Goal: Task Accomplishment & Management: Manage account settings

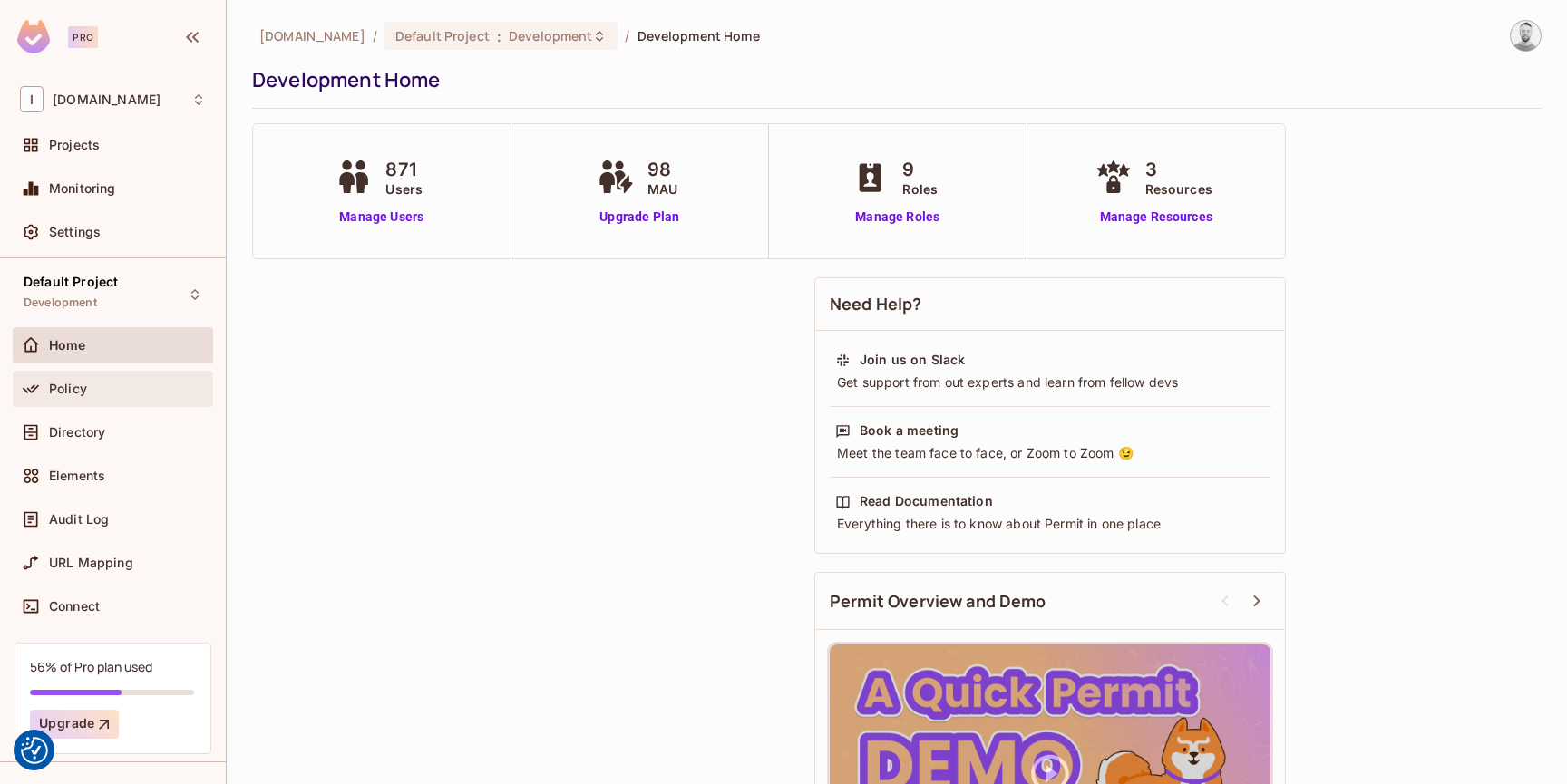
click at [99, 382] on div "Policy" at bounding box center [127, 388] width 157 height 14
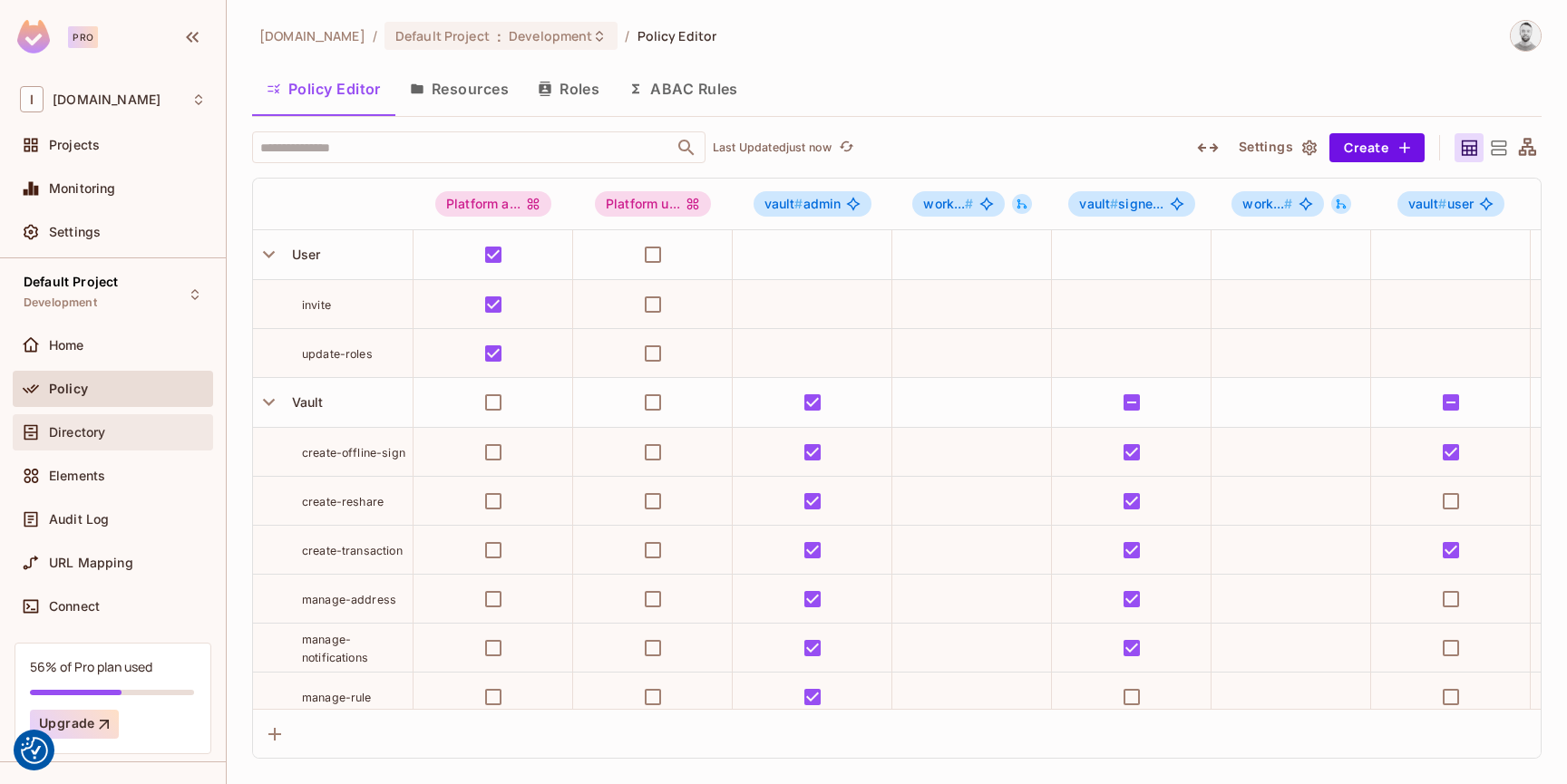
click at [100, 421] on div "Directory" at bounding box center [113, 432] width 201 height 36
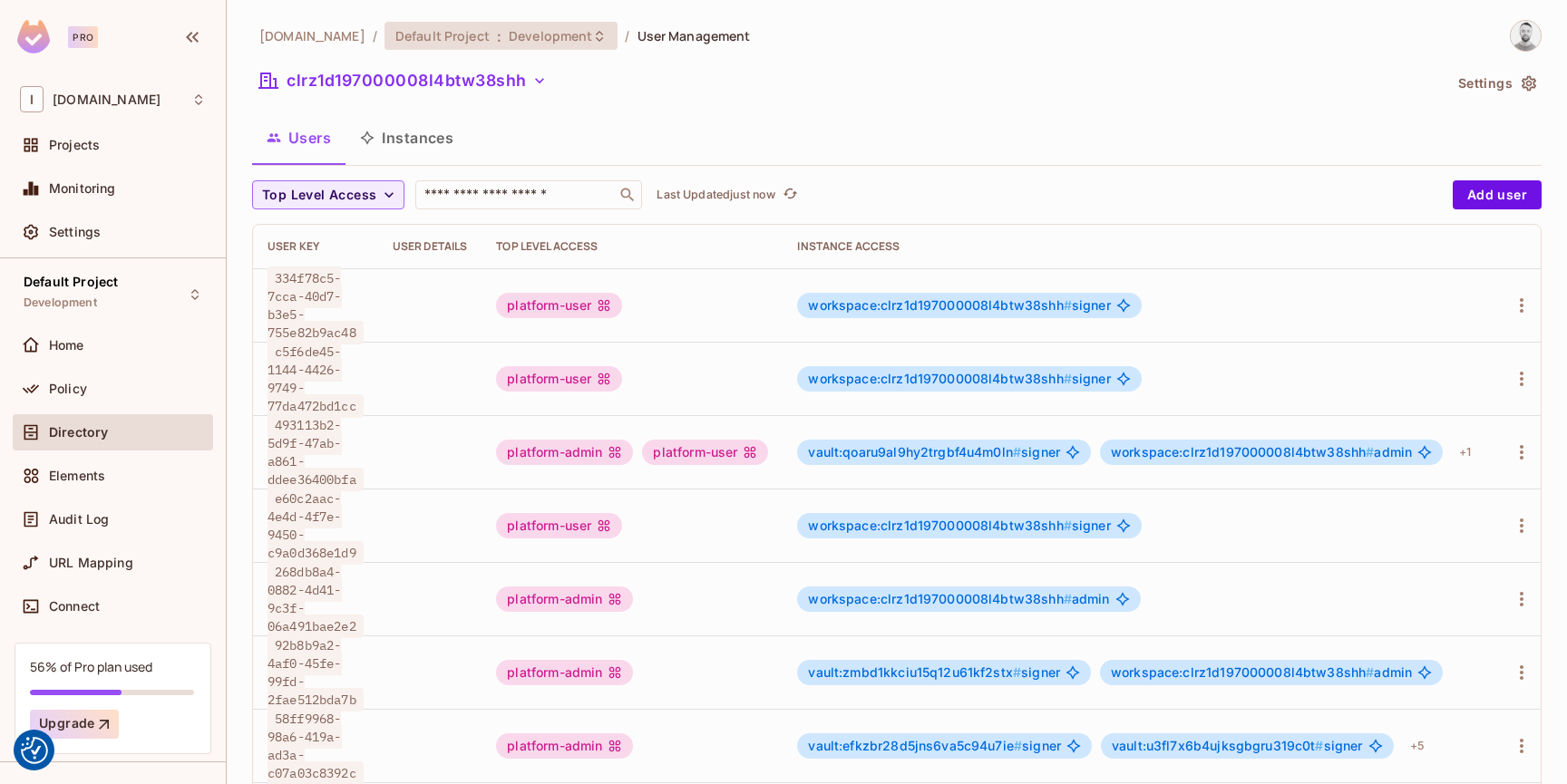
click at [566, 22] on div "Default Project : Development" at bounding box center [501, 35] width 234 height 28
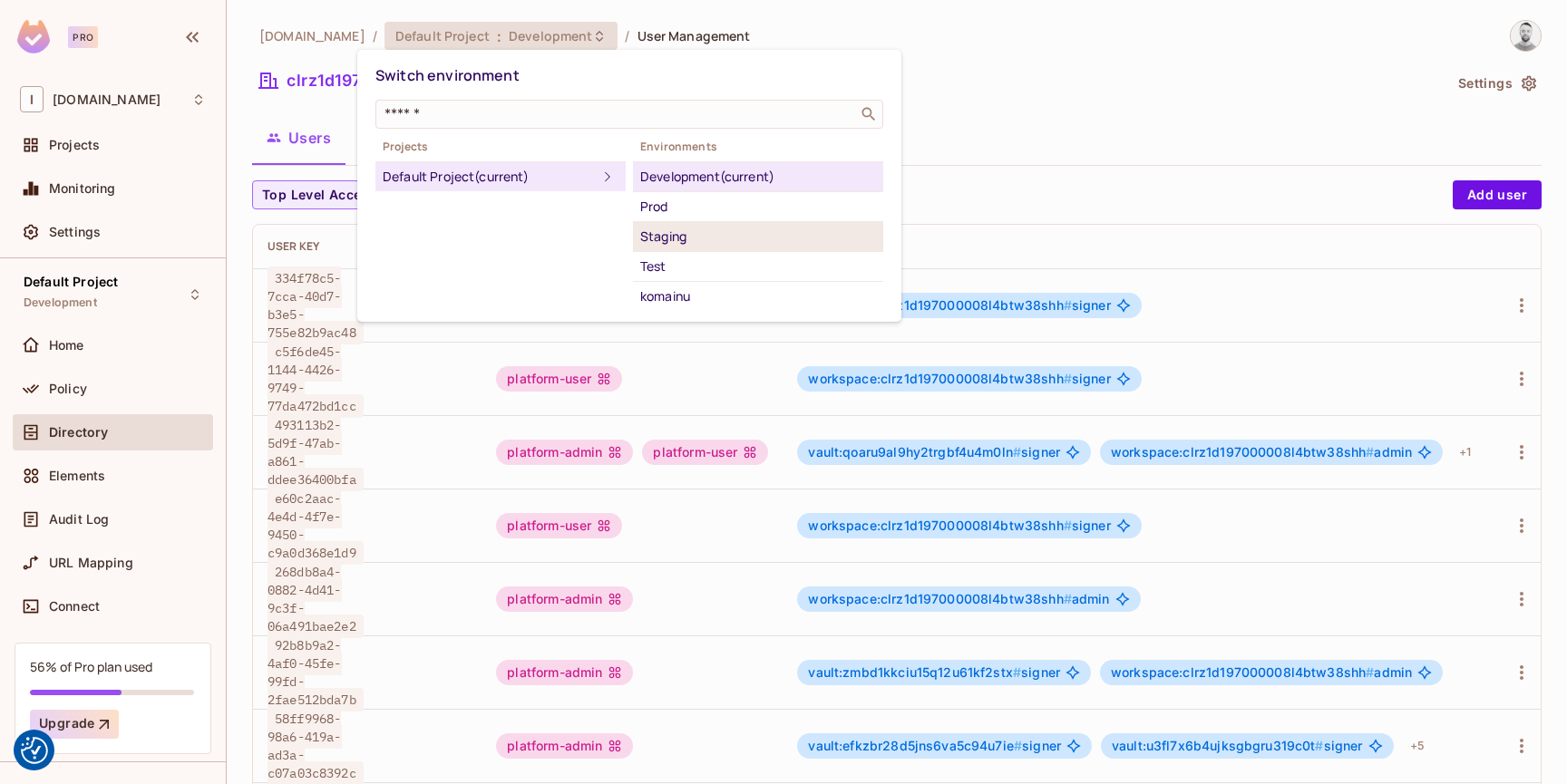
click at [685, 231] on div "Staging" at bounding box center [758, 236] width 236 height 22
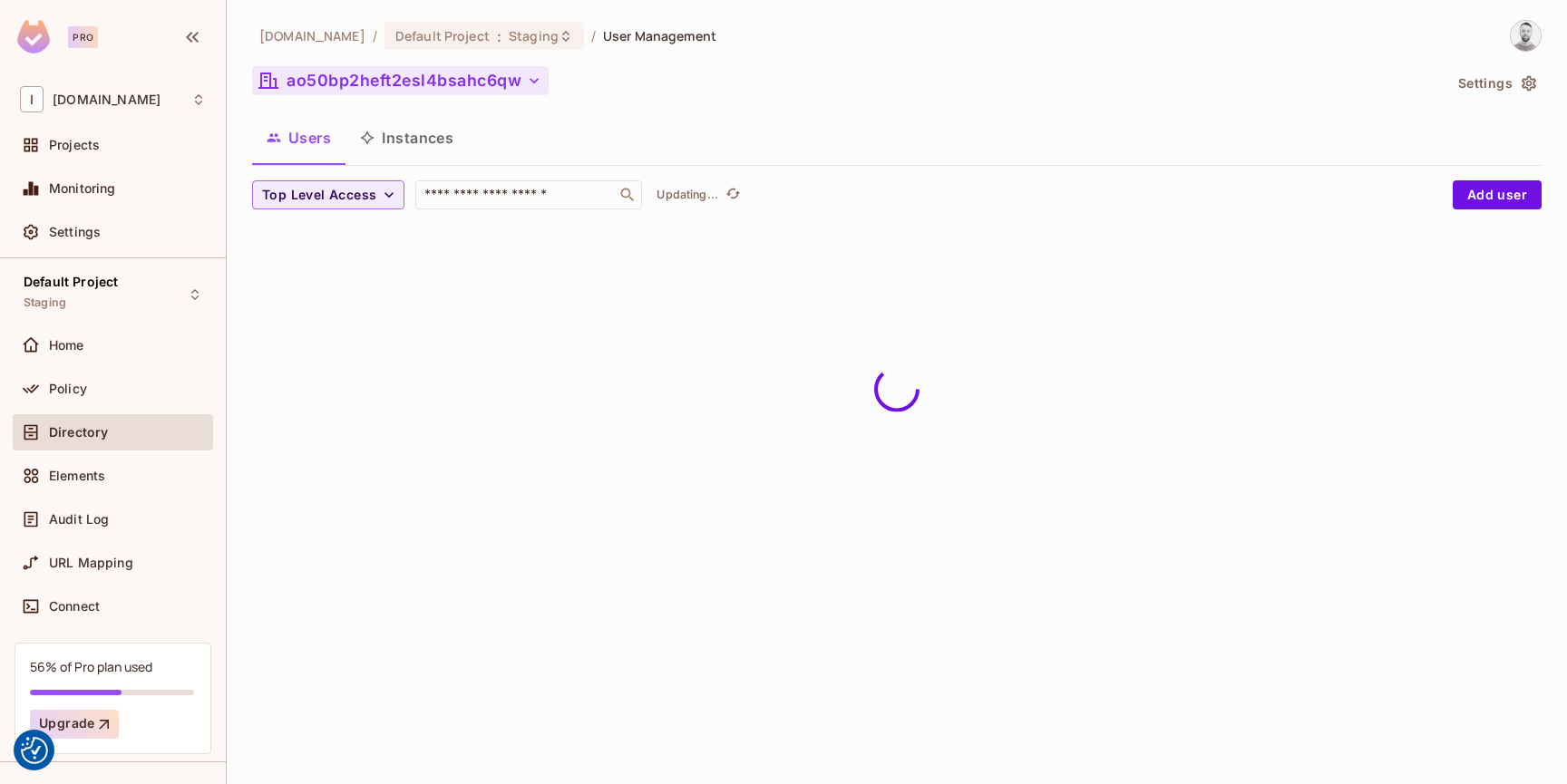
click at [423, 78] on button "ao50bp2heft2esl4bsahc6qw" at bounding box center [401, 80] width 297 height 29
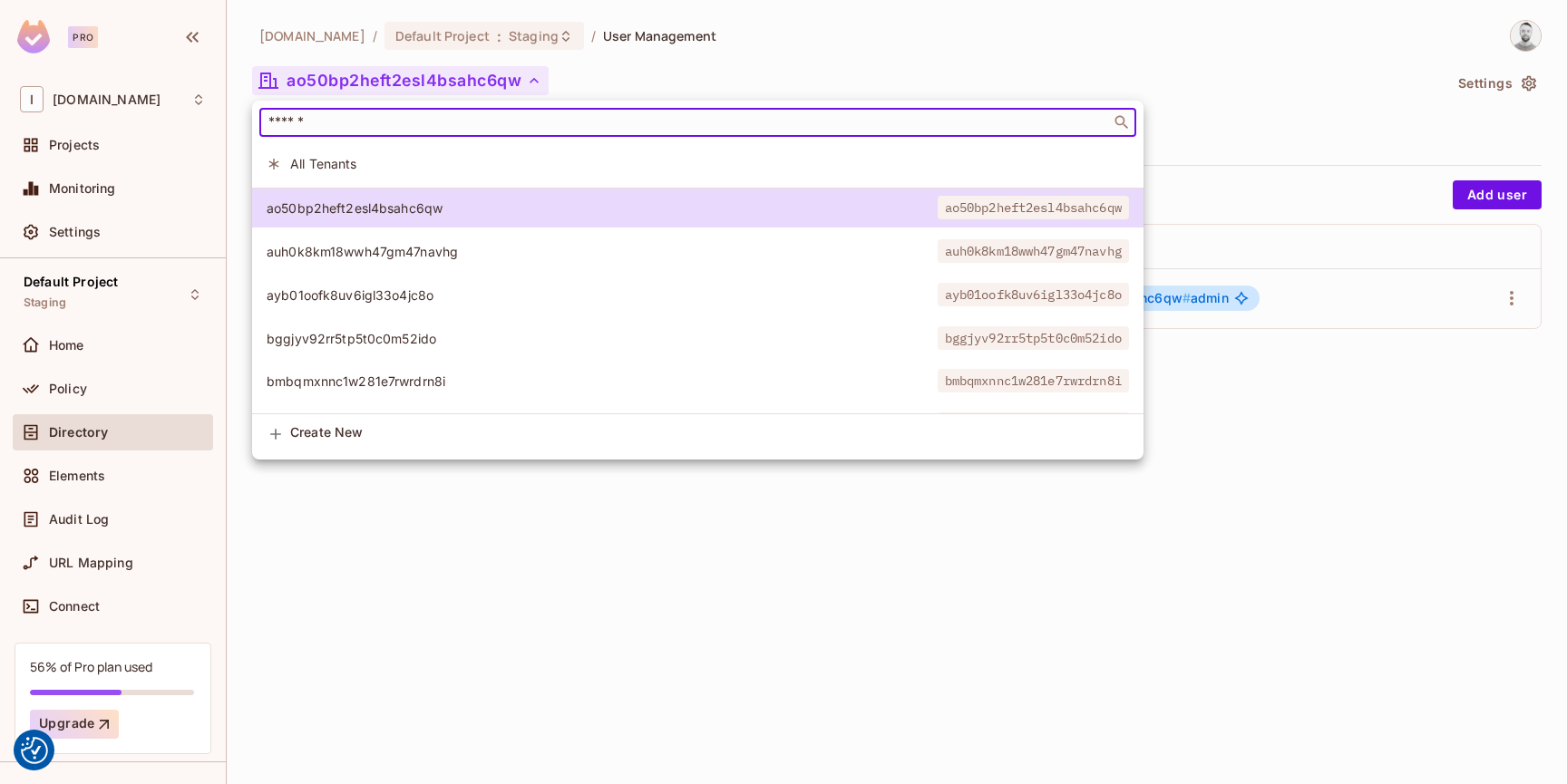
click at [440, 124] on input "text" at bounding box center [685, 122] width 841 height 18
paste input "**********"
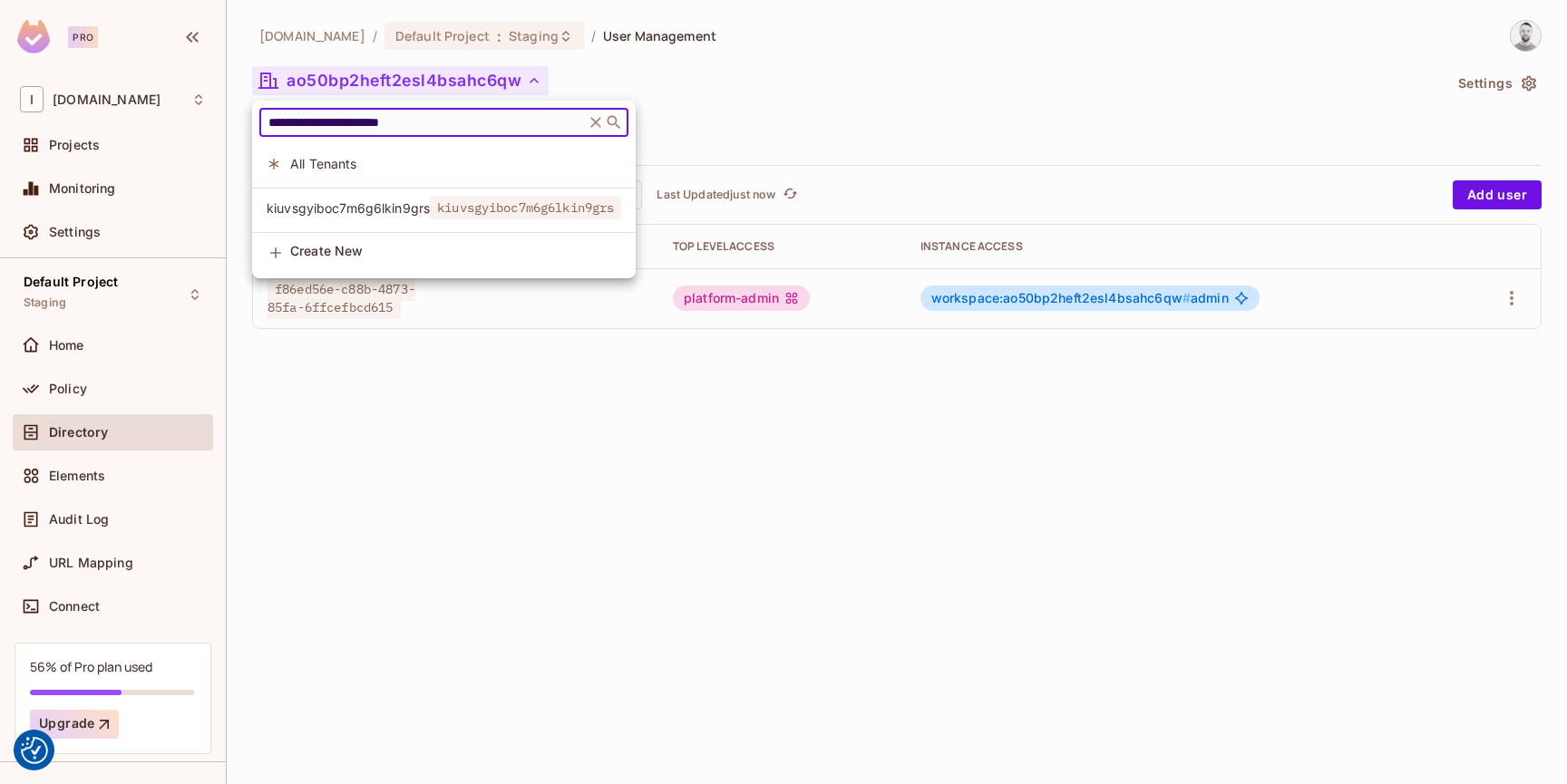
type input "**********"
click at [408, 204] on span "kiuvsgyiboc7m6g6lkin9grs" at bounding box center [348, 208] width 164 height 17
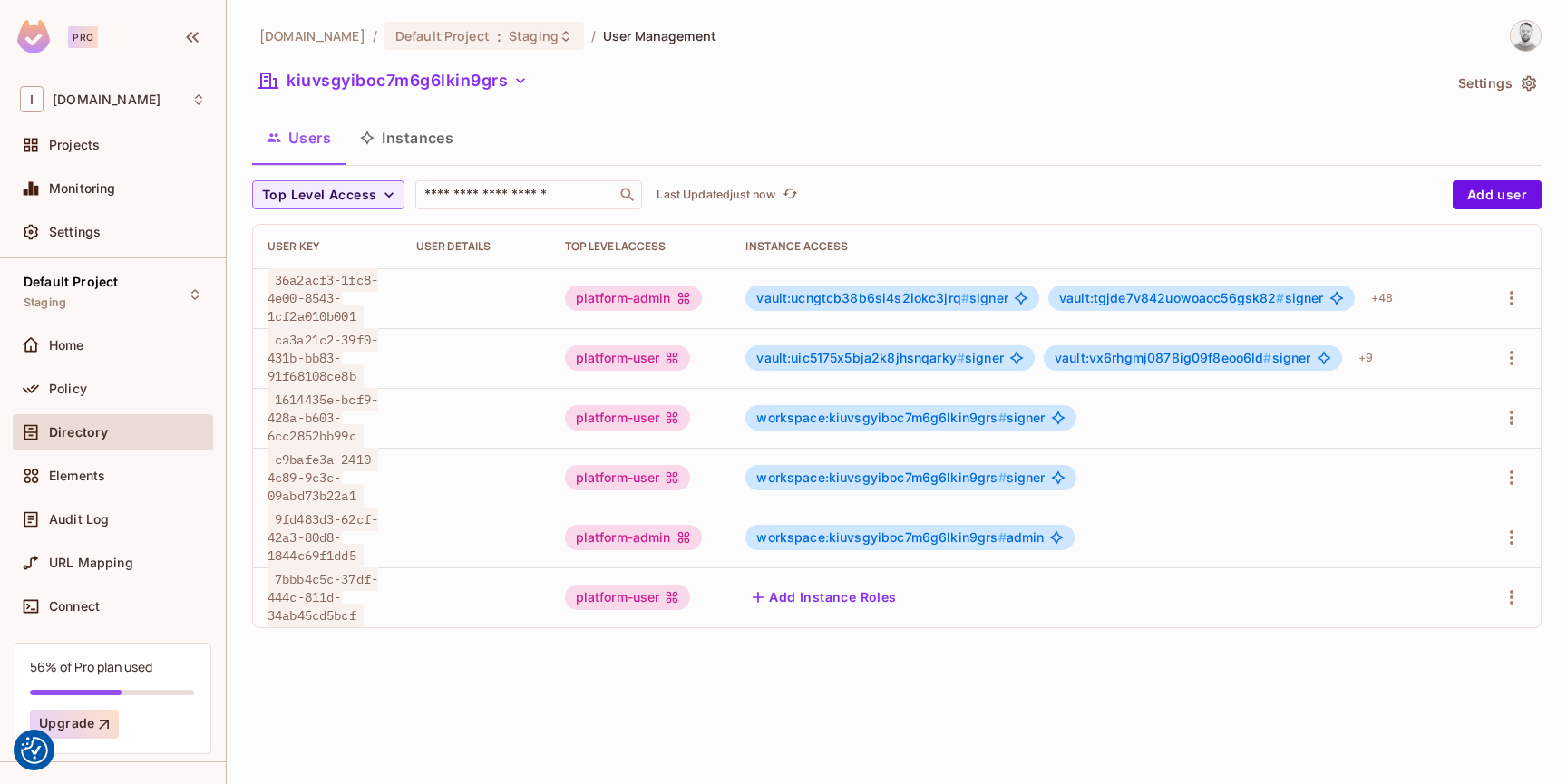
click at [1093, 699] on div "iofinnet.com / Default Project : Staging / User Management kiuvsgyiboc7m6g6lkin…" at bounding box center [896, 392] width 1340 height 784
click at [850, 603] on button "Add Instance Roles" at bounding box center [824, 598] width 158 height 29
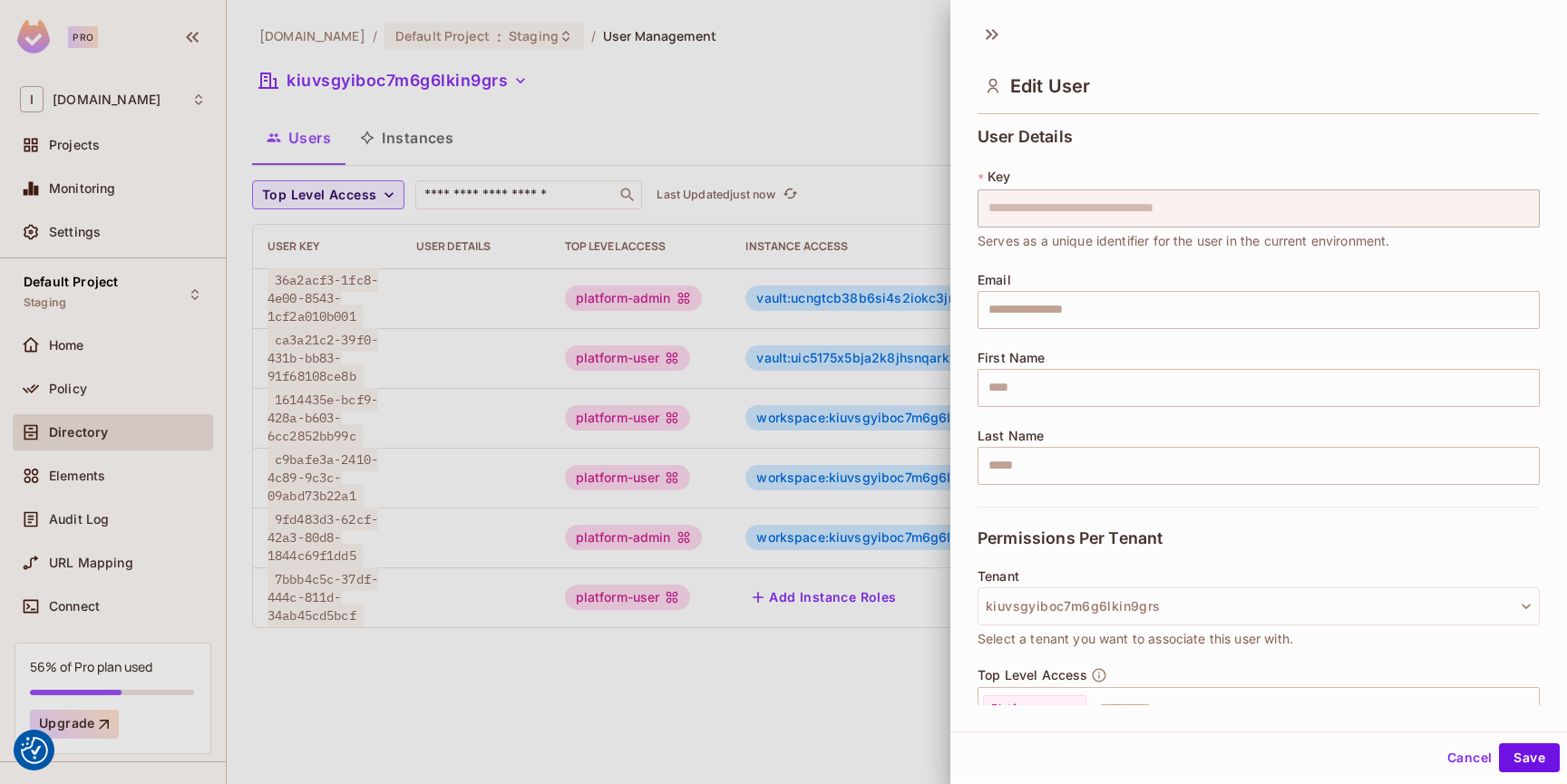
click at [784, 642] on div at bounding box center [784, 392] width 1567 height 784
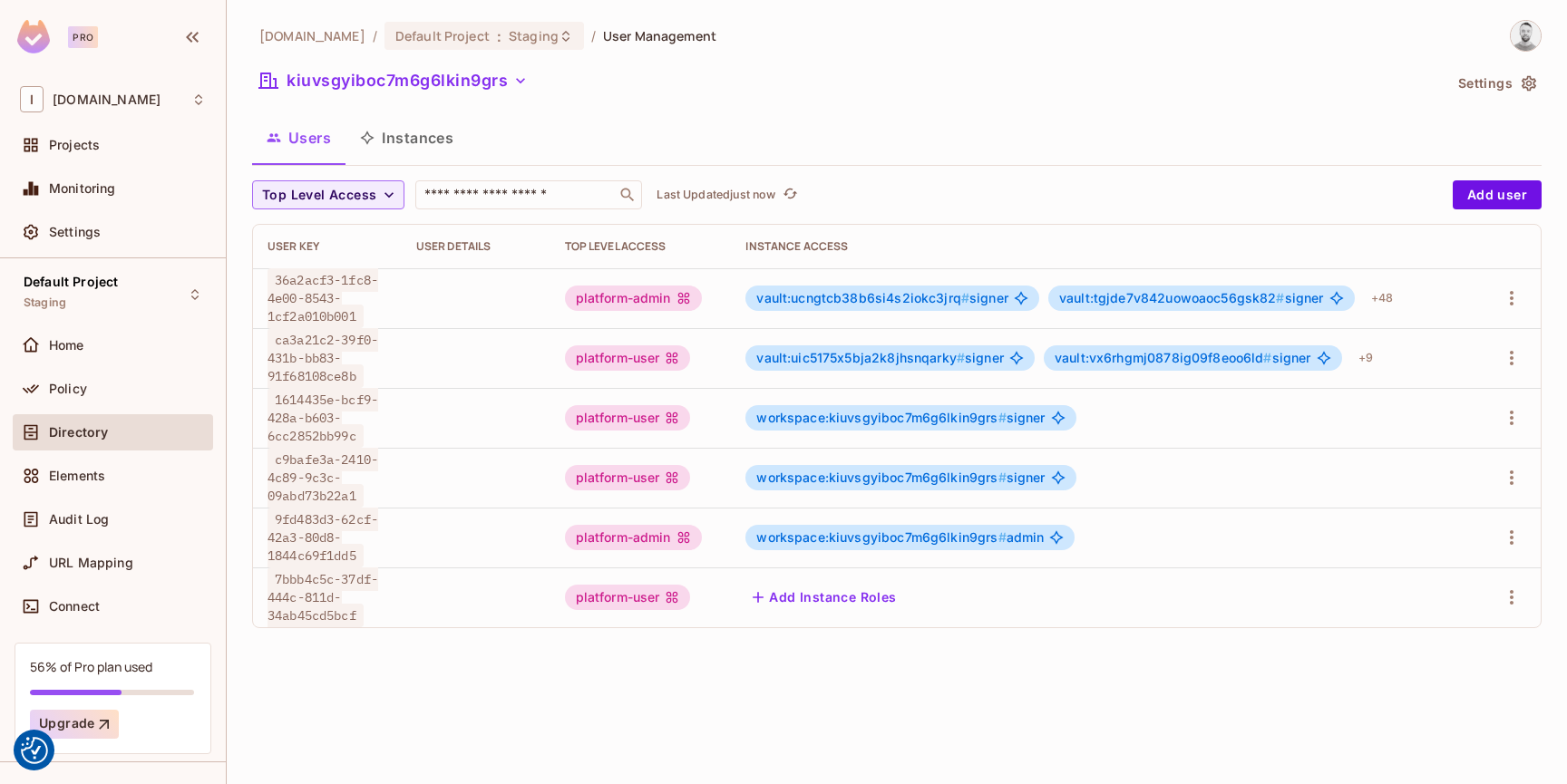
click at [806, 599] on button "Add Instance Roles" at bounding box center [824, 598] width 158 height 29
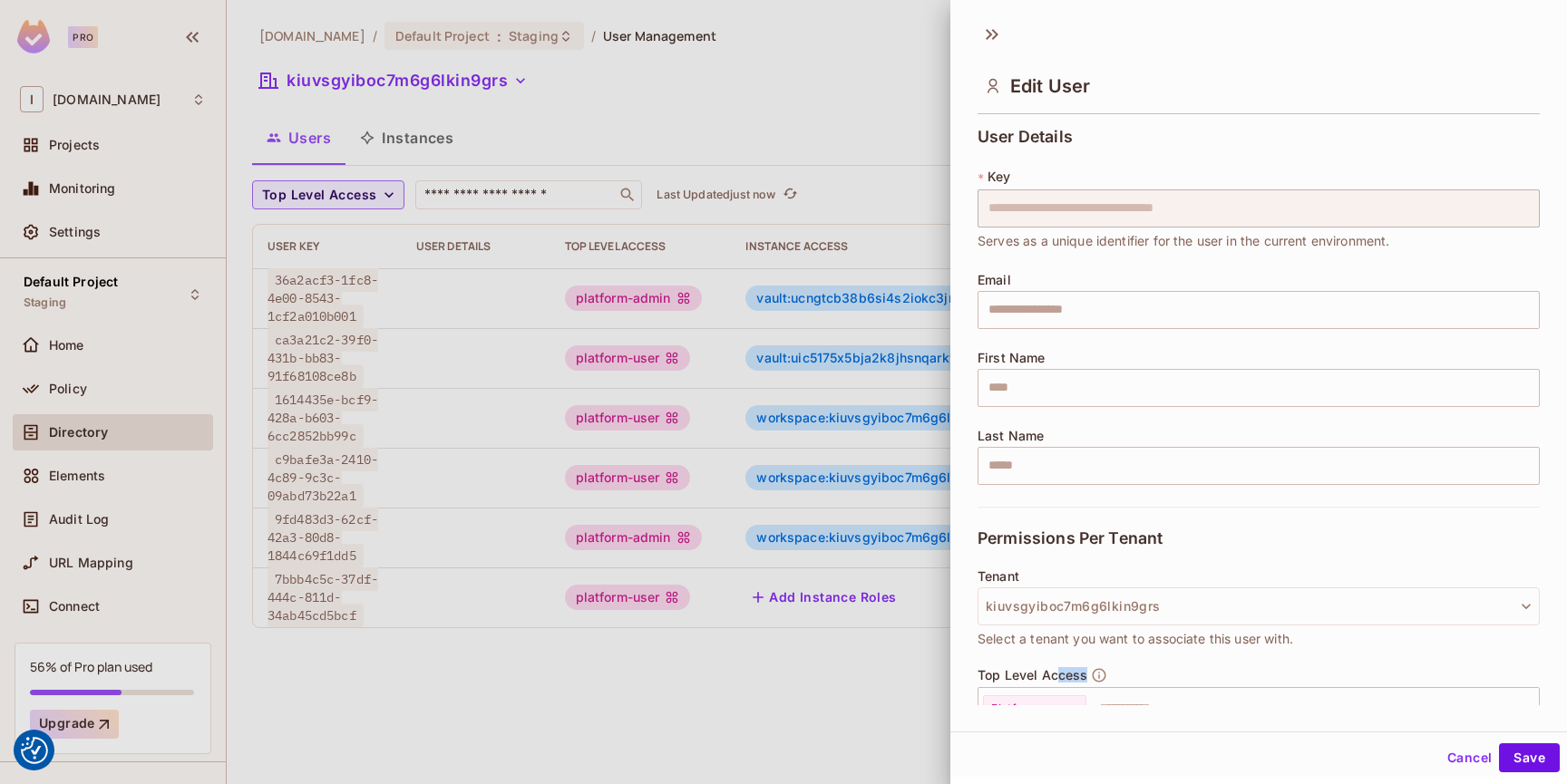
click at [1060, 681] on div "Top Level Access Platform user ​ Assign the user permission to a resource type" at bounding box center [1259, 710] width 563 height 87
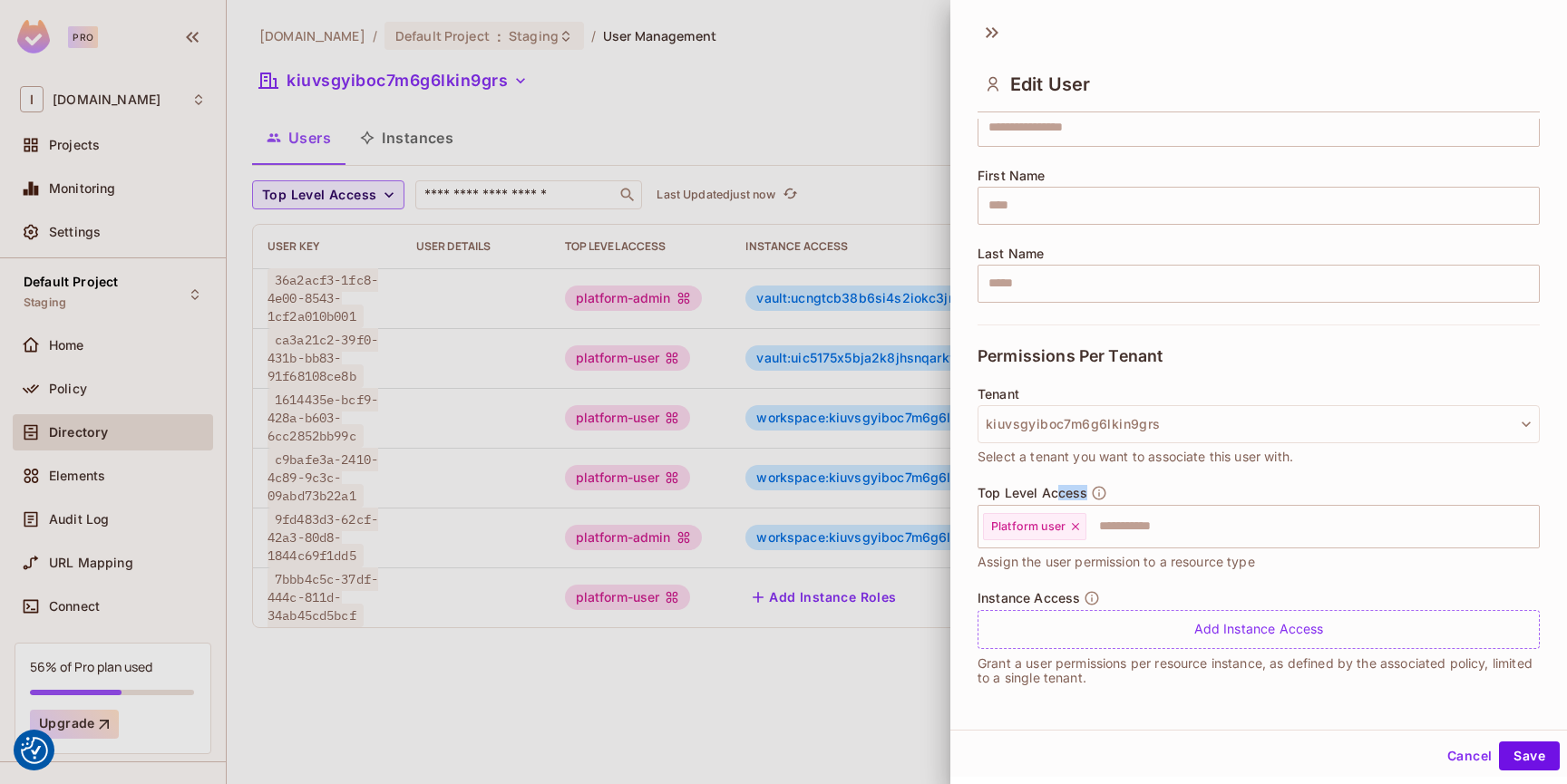
scroll to position [3, 0]
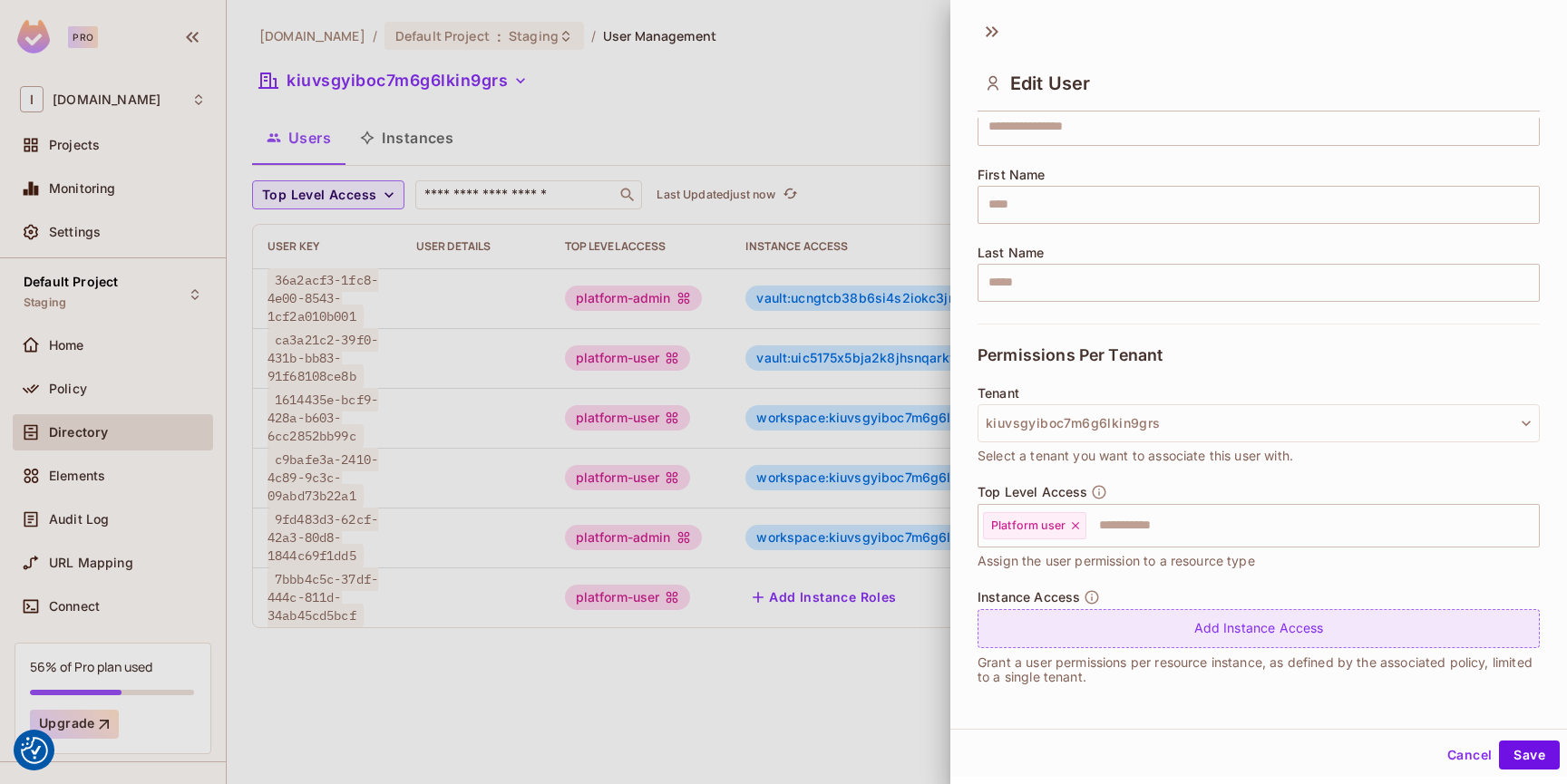
click at [1115, 642] on div "Add Instance Access" at bounding box center [1259, 628] width 563 height 39
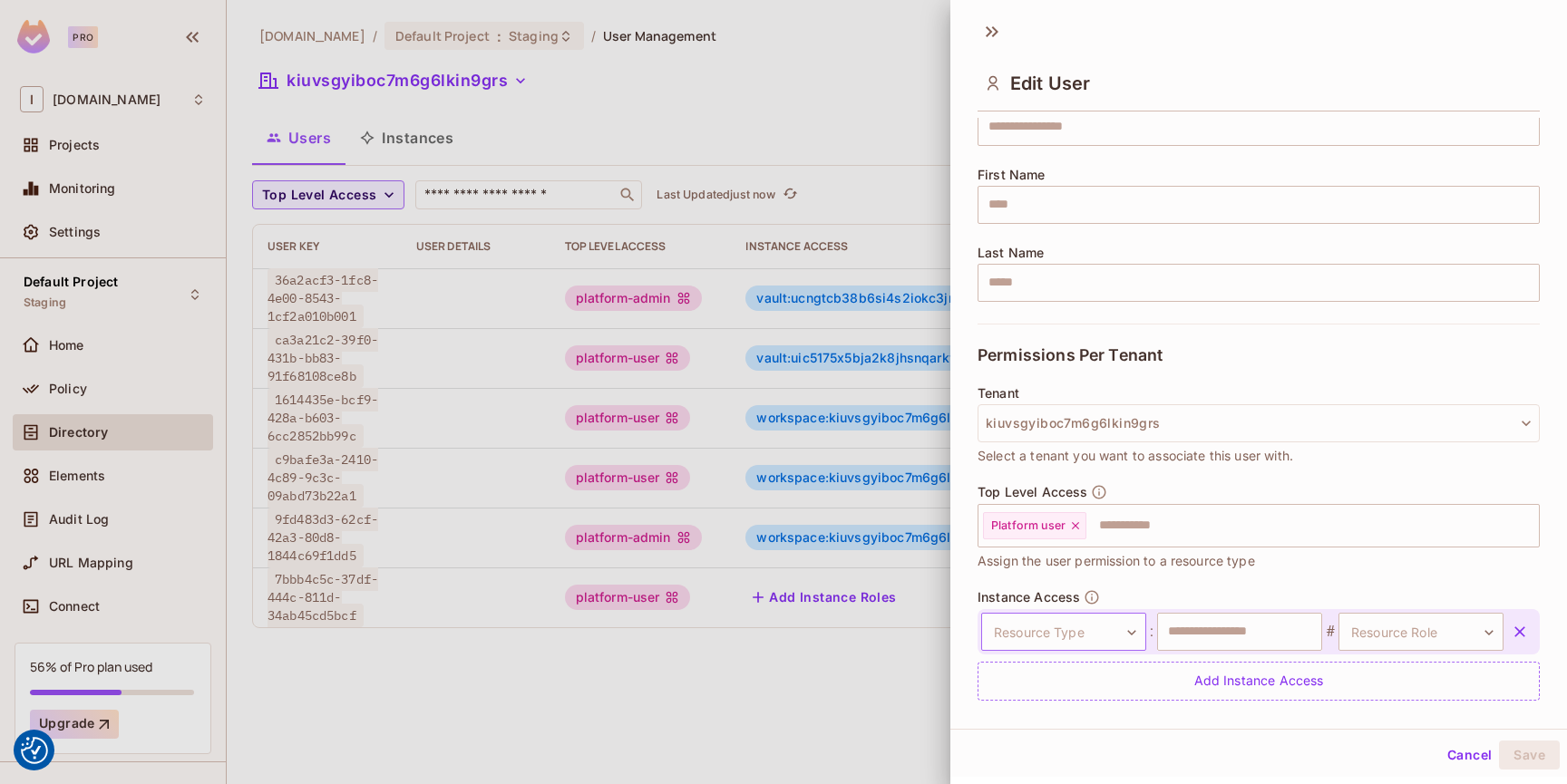
click at [1103, 629] on body "We use cookies to enhance your browsing experience, serve personalized ads or c…" at bounding box center [784, 392] width 1567 height 784
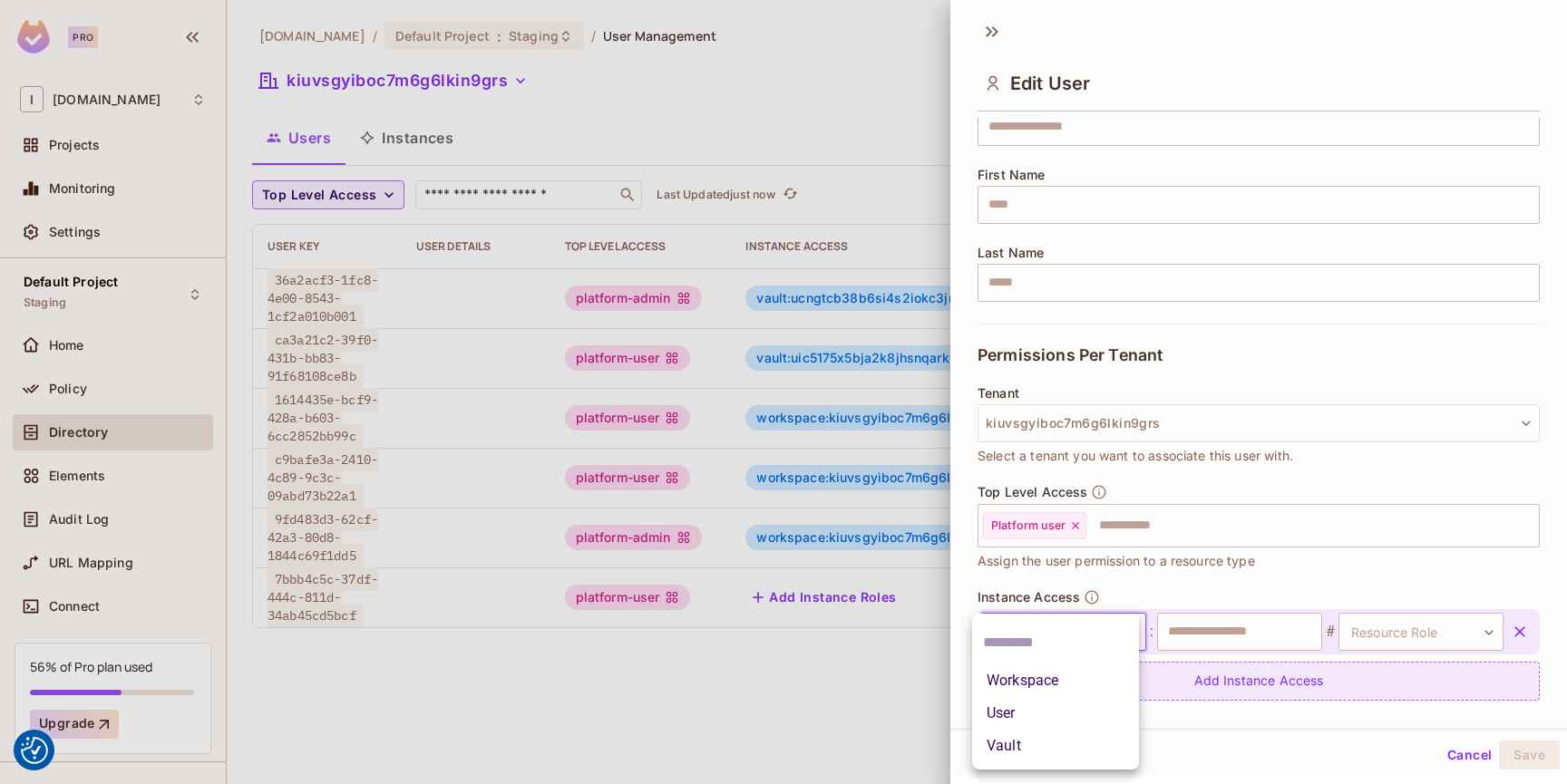
drag, startPoint x: 1059, startPoint y: 685, endPoint x: 1110, endPoint y: 673, distance: 52.4
click at [1059, 685] on li "Workspace" at bounding box center [1055, 681] width 166 height 33
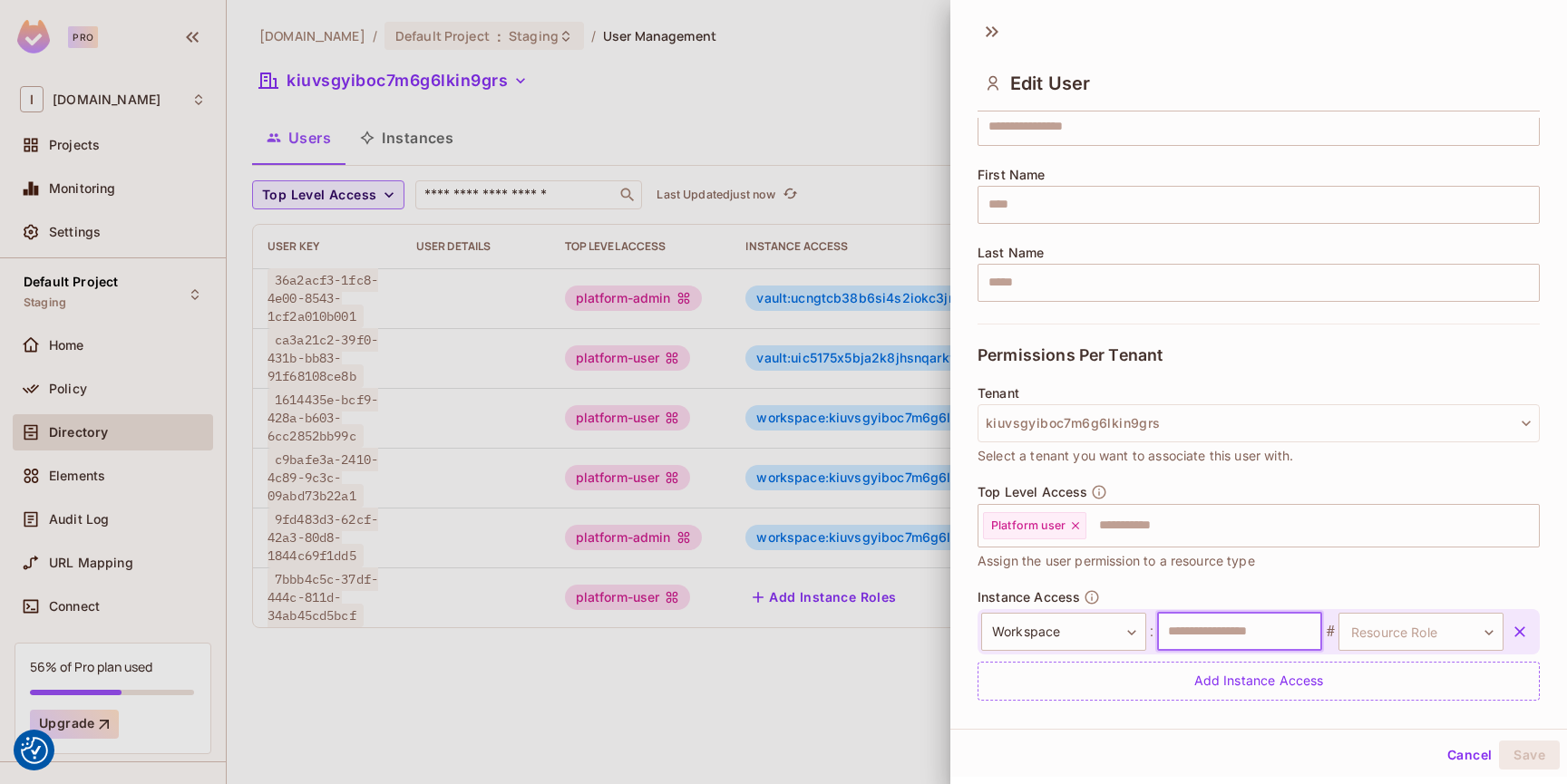
click at [1184, 644] on input "text" at bounding box center [1240, 632] width 166 height 38
click at [1199, 626] on input "text" at bounding box center [1240, 632] width 166 height 38
paste input "**********"
type input "**********"
paste input "**********"
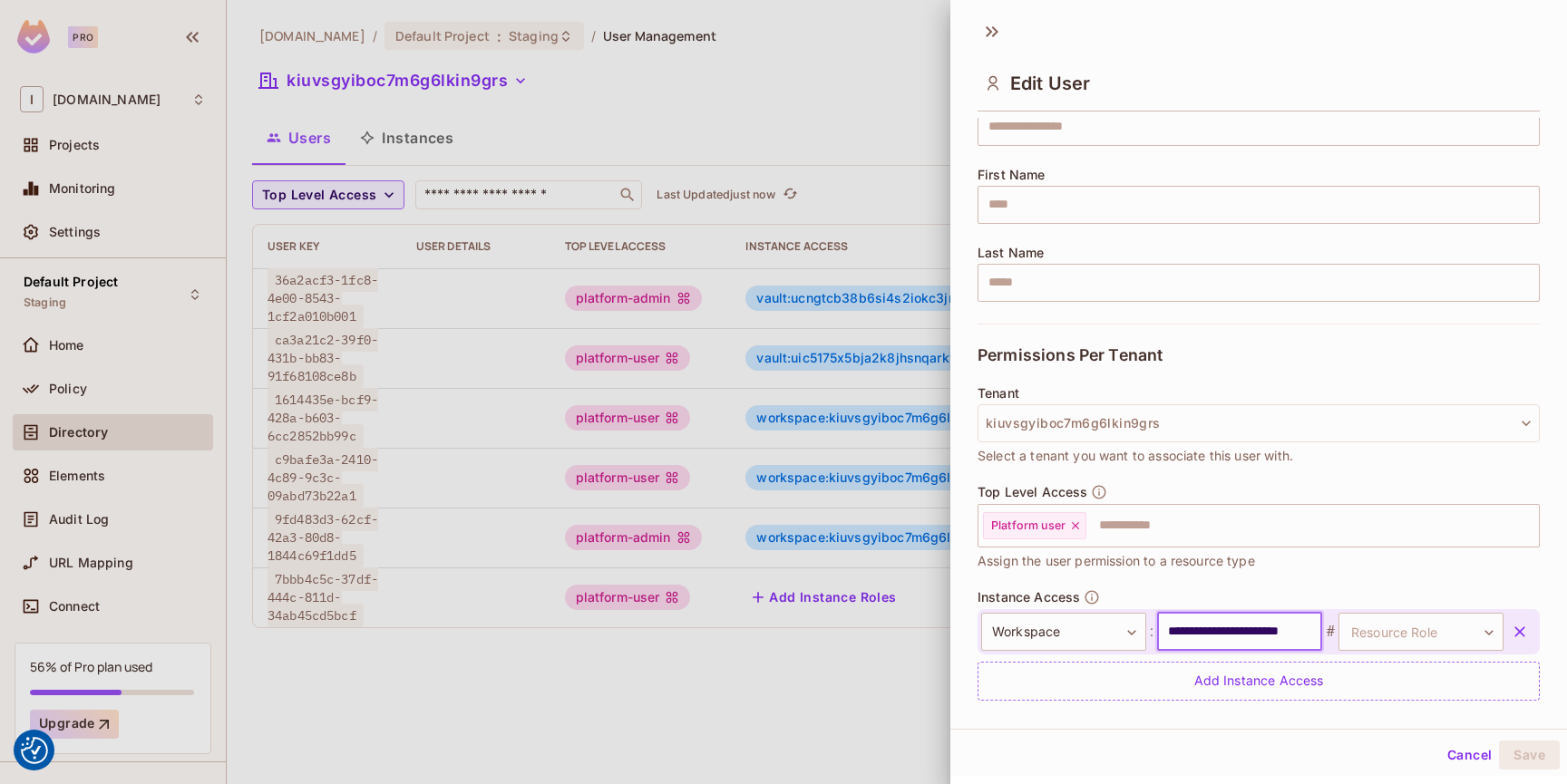
scroll to position [0, 30]
type input "**********"
click at [1354, 631] on body "We use cookies to enhance your browsing experience, serve personalized ads or c…" at bounding box center [784, 392] width 1567 height 784
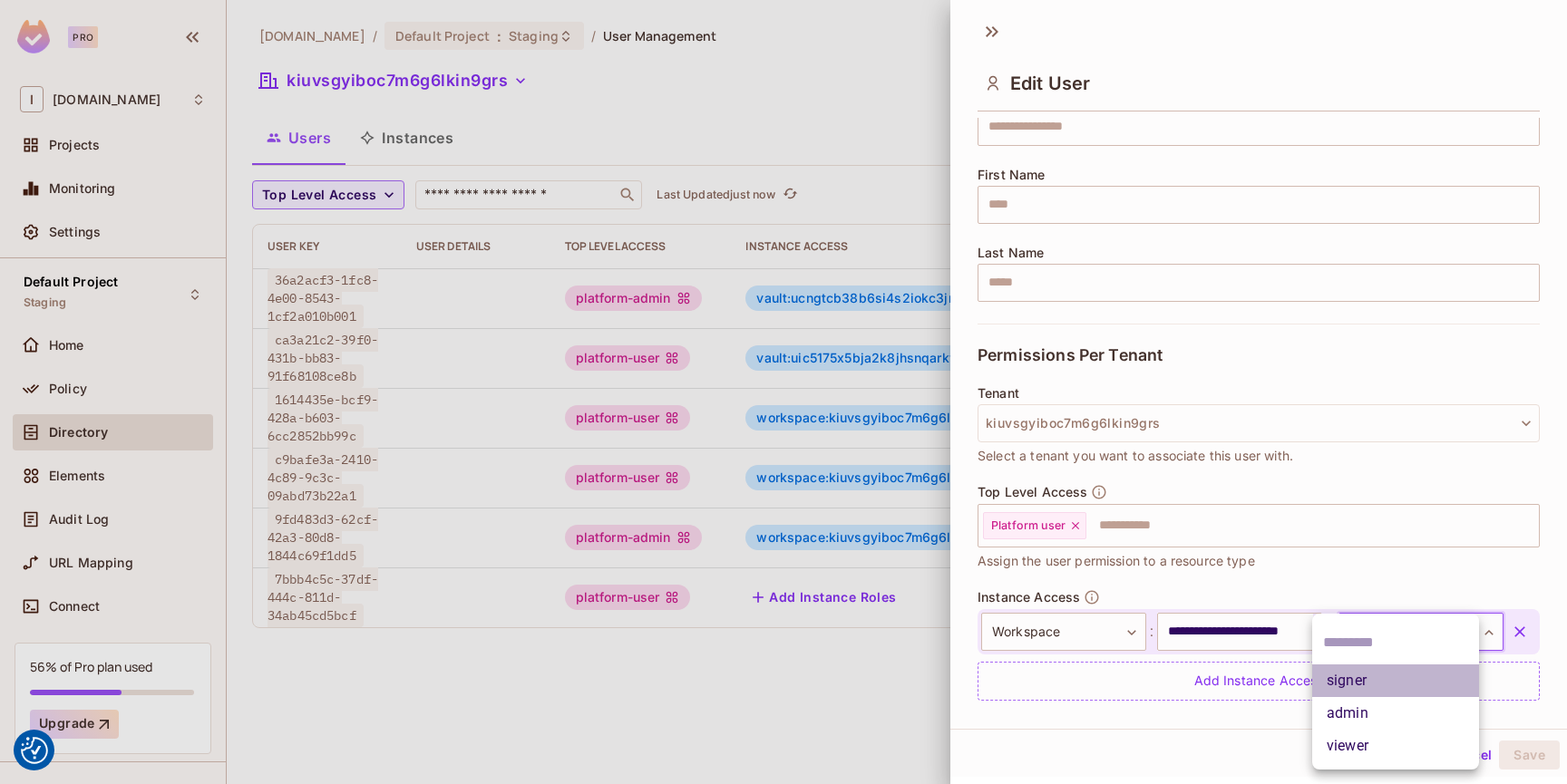
click at [1361, 678] on li "signer" at bounding box center [1396, 681] width 166 height 33
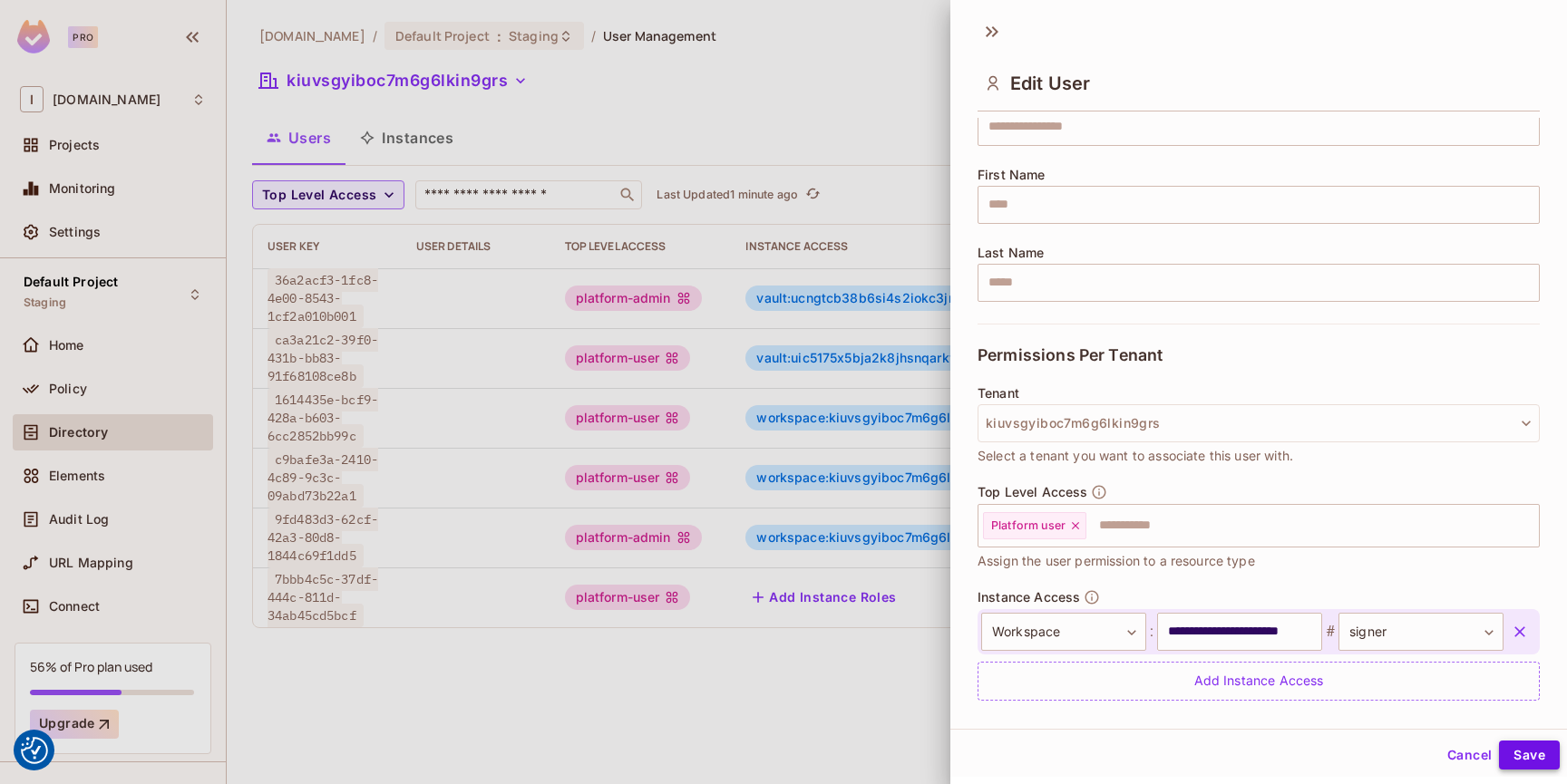
click at [1518, 760] on button "Save" at bounding box center [1530, 755] width 61 height 29
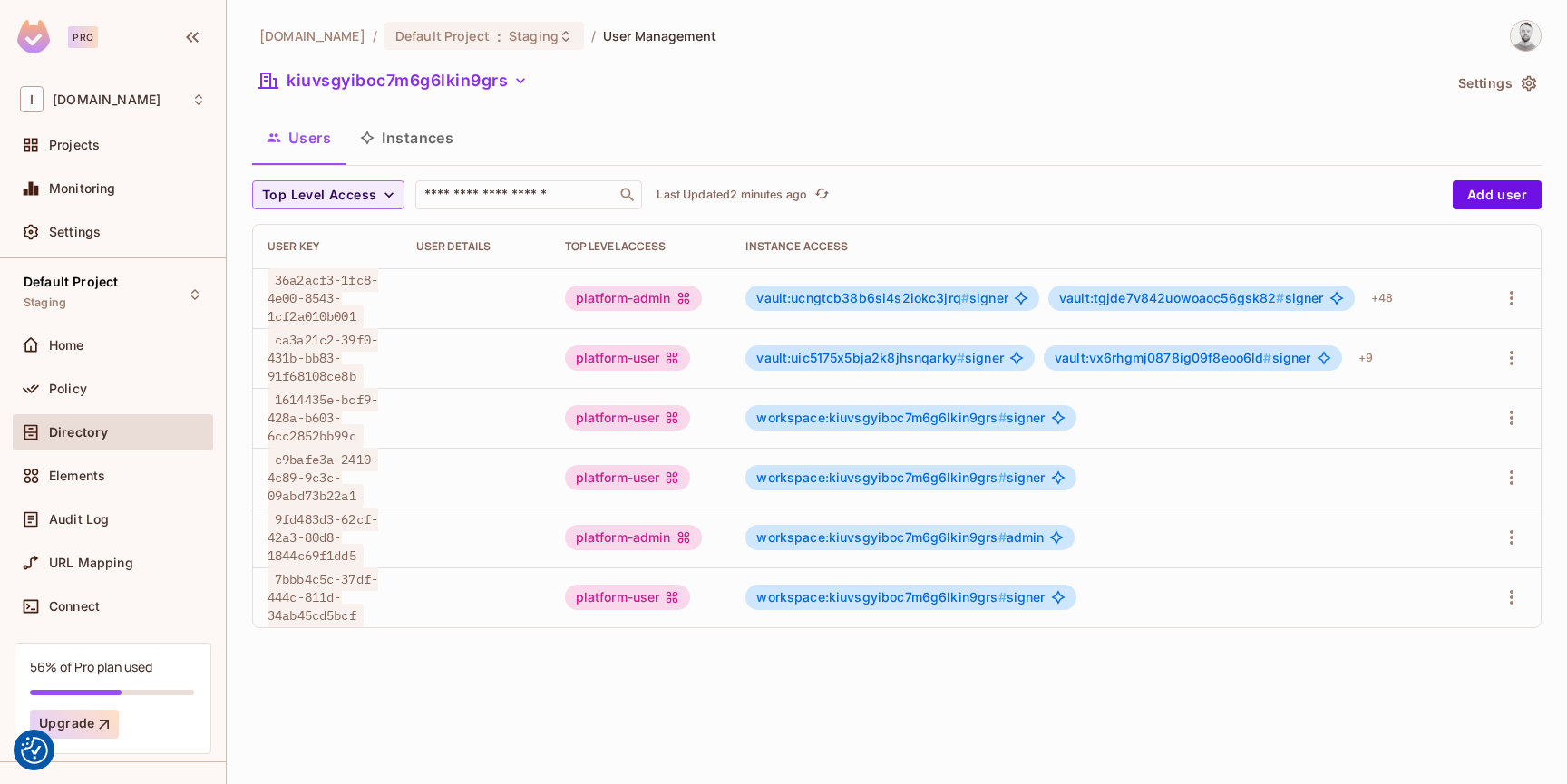
click at [308, 591] on span "7bbb4c5c-37df-444c-811d-34ab45cd5bcf" at bounding box center [323, 598] width 111 height 60
click at [306, 579] on span "7bbb4c5c-37df-444c-811d-34ab45cd5bcf" at bounding box center [323, 598] width 111 height 60
click at [306, 580] on span "7bbb4c5c-37df-444c-811d-34ab45cd5bcf" at bounding box center [323, 598] width 111 height 60
click at [77, 534] on div "Audit Log" at bounding box center [113, 519] width 201 height 36
